Goal: Task Accomplishment & Management: Manage account settings

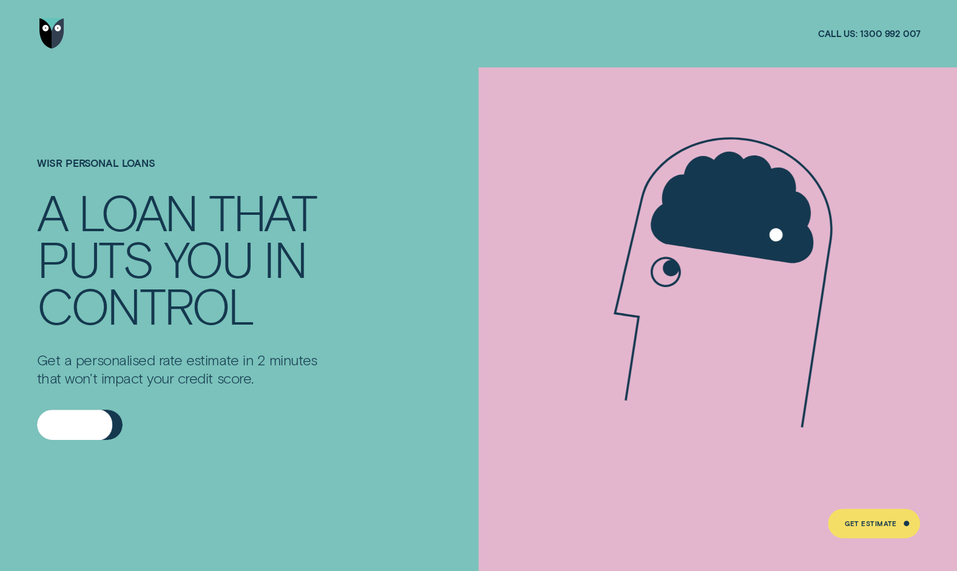
click at [80, 417] on div "Get Estimate" at bounding box center [80, 425] width 86 height 30
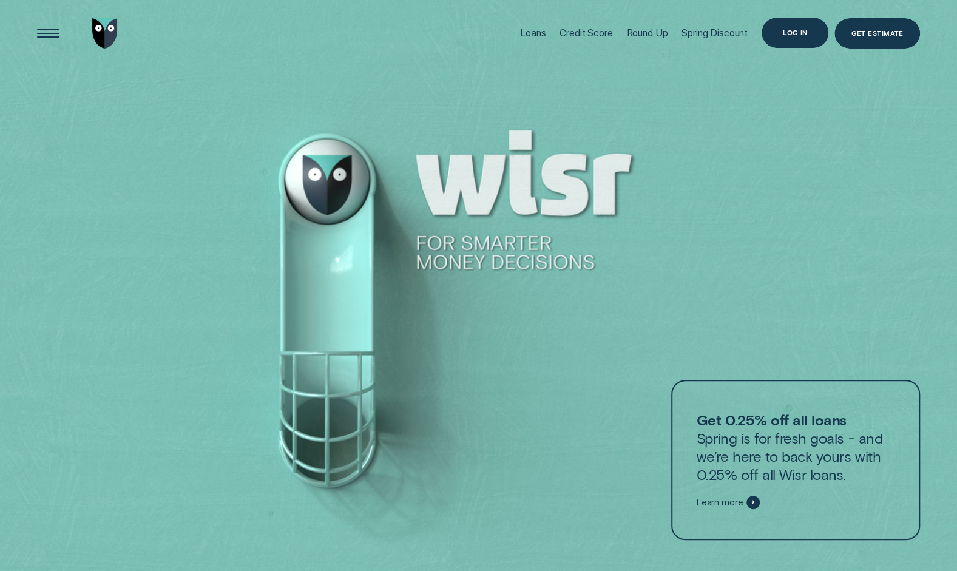
click at [817, 36] on div "Log in" at bounding box center [794, 33] width 67 height 30
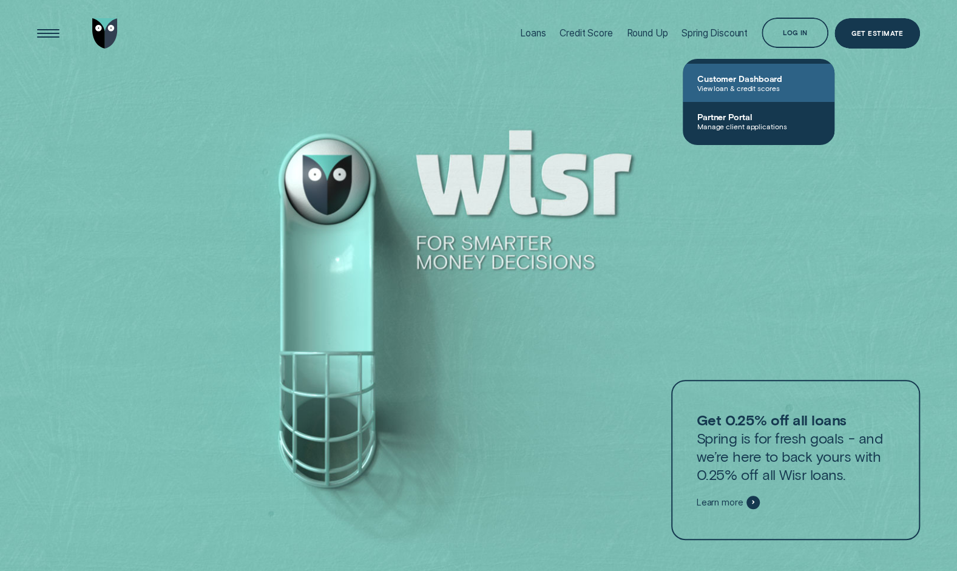
click at [773, 69] on link "Customer Dashboard View loan & credit scores" at bounding box center [759, 83] width 152 height 38
